Goal: Find specific page/section: Find specific page/section

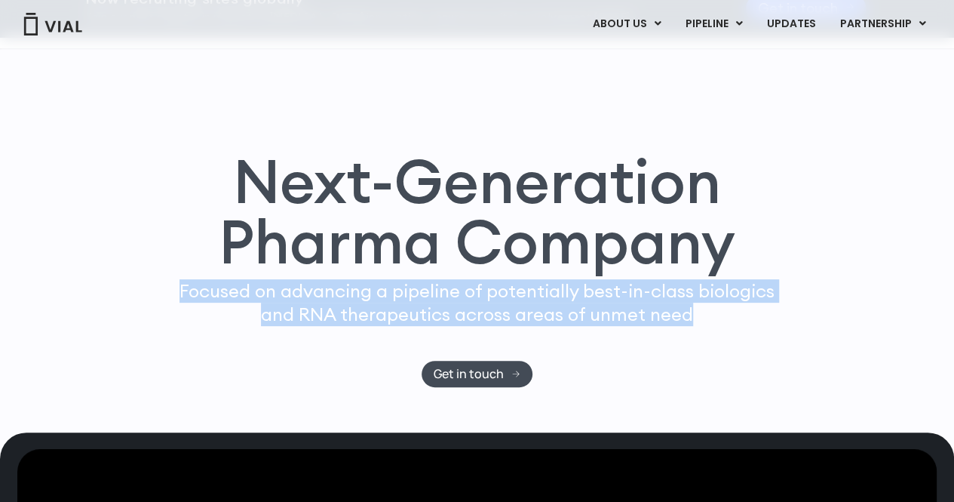
drag, startPoint x: 176, startPoint y: 286, endPoint x: 769, endPoint y: 315, distance: 594.3
click at [769, 315] on p "Focused on advancing a pipeline of potentially best-in-class biologics and RNA …" at bounding box center [477, 302] width 608 height 47
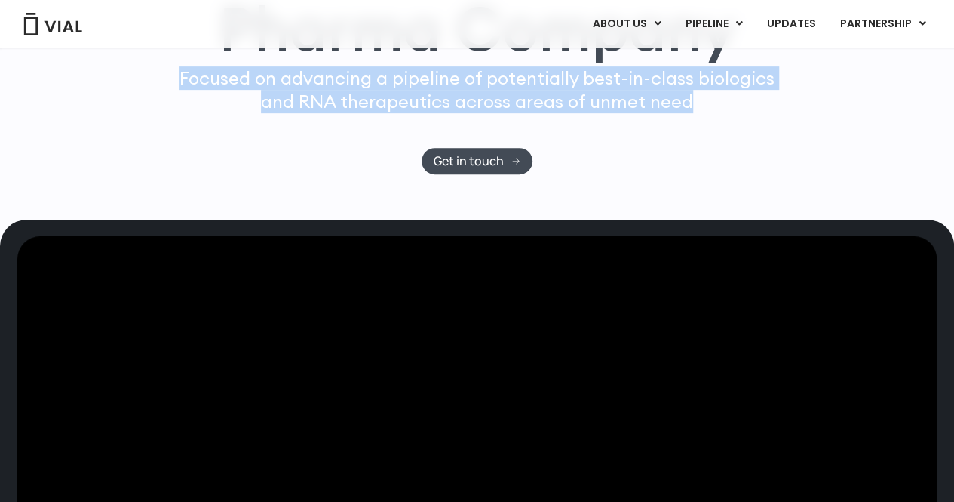
scroll to position [215, 0]
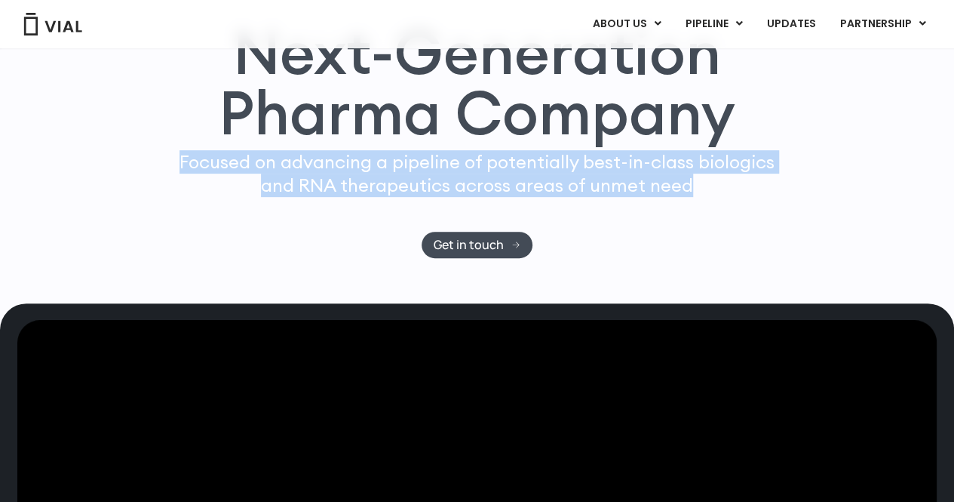
click at [484, 222] on div "Focused on advancing a pipeline of potentially best-in-class biologics and RNA …" at bounding box center [477, 190] width 608 height 81
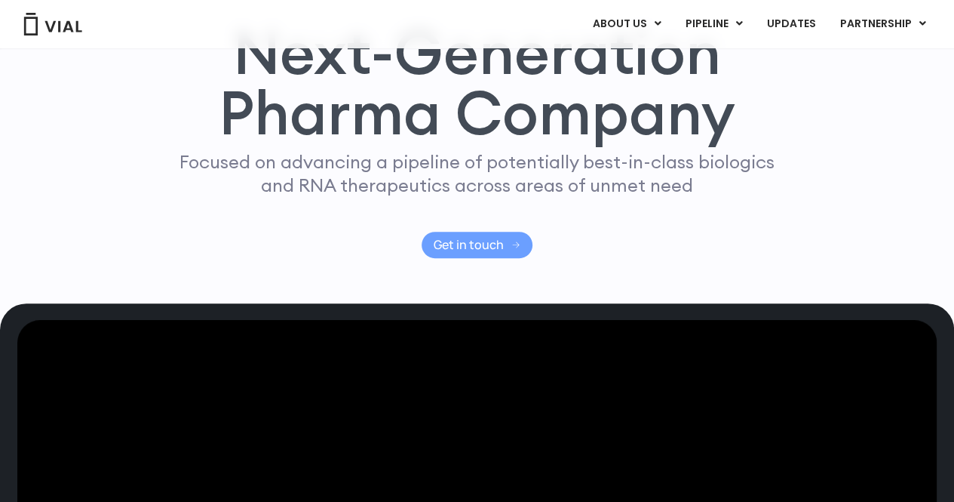
click at [475, 233] on link "Get in touch" at bounding box center [477, 245] width 111 height 26
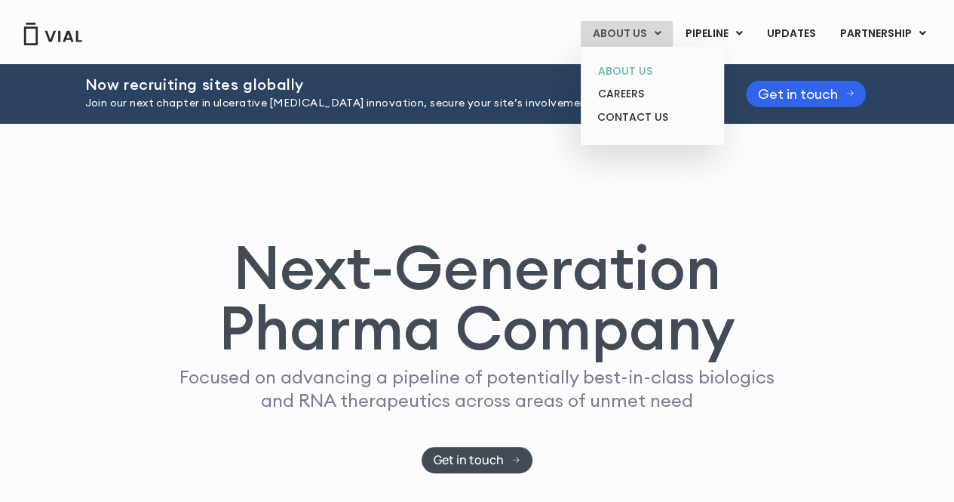
click at [631, 64] on link "ABOUT US" at bounding box center [652, 71] width 132 height 23
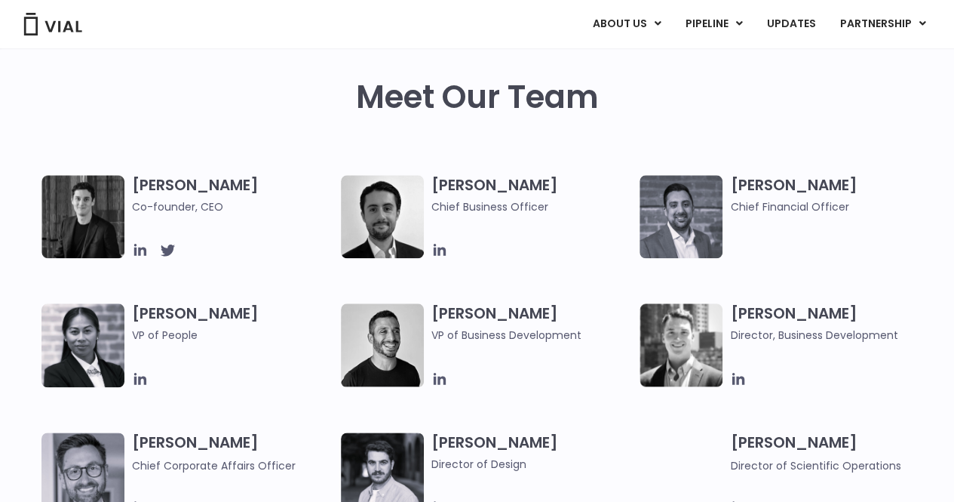
scroll to position [649, 0]
